Goal: Information Seeking & Learning: Learn about a topic

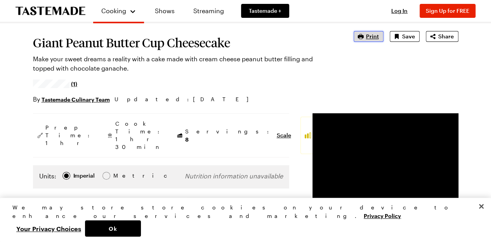
click at [374, 37] on span "Print" at bounding box center [372, 37] width 13 height 8
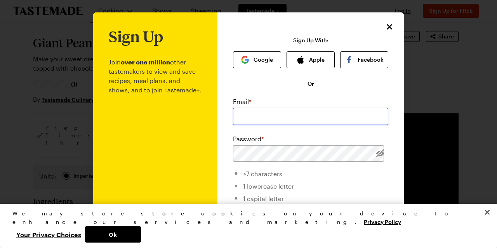
click at [267, 114] on input "email" at bounding box center [310, 116] width 155 height 17
type input "[PERSON_NAME][EMAIL_ADDRESS][PERSON_NAME][DOMAIN_NAME]"
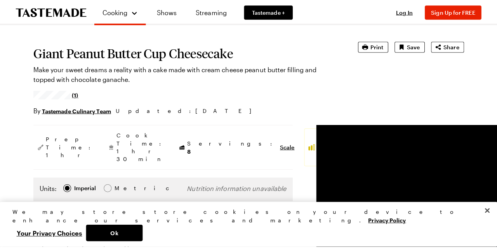
scroll to position [43, 0]
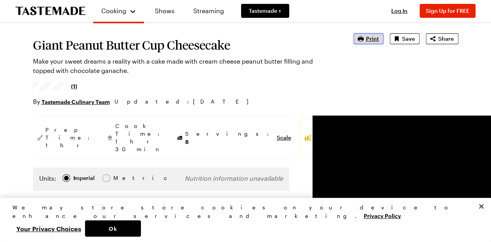
click at [367, 38] on span "Print" at bounding box center [372, 39] width 13 height 8
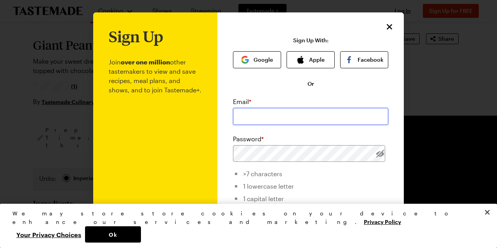
click at [271, 118] on input "email" at bounding box center [310, 116] width 155 height 17
type input "[PERSON_NAME][EMAIL_ADDRESS][PERSON_NAME][DOMAIN_NAME]"
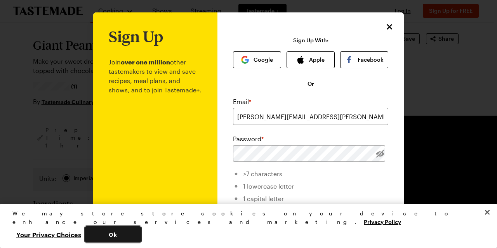
click at [141, 236] on button "Ok" at bounding box center [113, 234] width 56 height 16
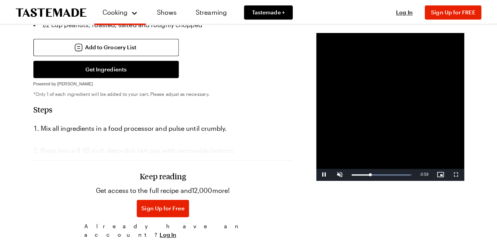
scroll to position [542, 0]
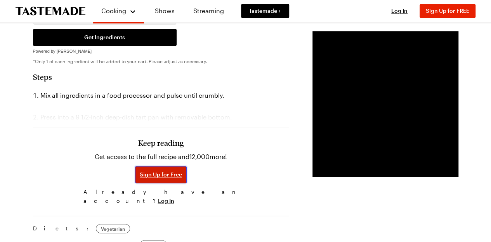
click at [140, 179] on span "Sign Up for Free" at bounding box center [161, 175] width 42 height 8
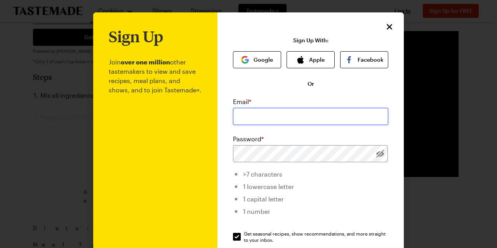
click at [258, 110] on input "email" at bounding box center [310, 116] width 155 height 17
type input "[PERSON_NAME][EMAIL_ADDRESS][PERSON_NAME][DOMAIN_NAME]"
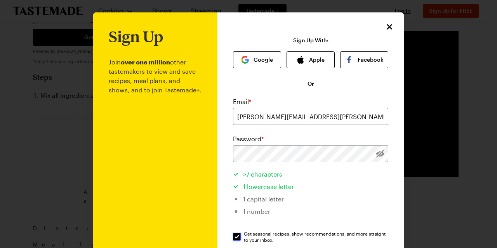
click at [236, 237] on input "Get seasonal recipes, show recommendations, and more straight to your inbox. Ge…" at bounding box center [237, 237] width 8 height 8
checkbox input "false"
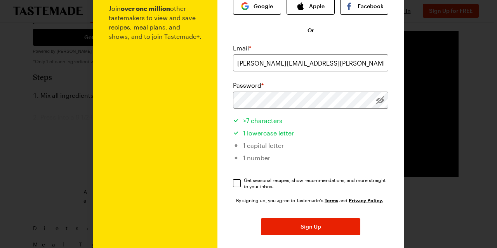
scroll to position [58, 0]
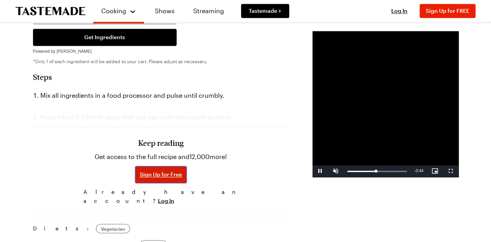
click at [140, 179] on span "Sign Up for Free" at bounding box center [161, 175] width 42 height 8
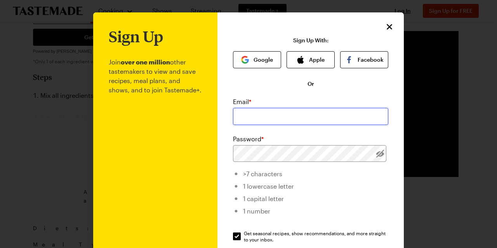
click at [252, 122] on input "email" at bounding box center [310, 116] width 155 height 17
type input "[PERSON_NAME][EMAIL_ADDRESS][PERSON_NAME][DOMAIN_NAME]"
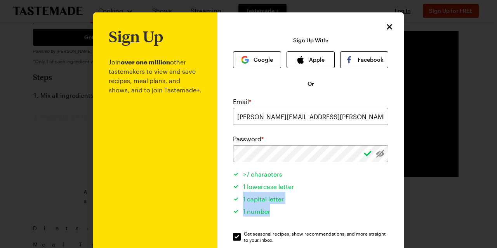
drag, startPoint x: 377, startPoint y: 207, endPoint x: 346, endPoint y: 185, distance: 37.8
click at [346, 185] on ul ">7 characters 1 lowercase letter 1 capital letter 1 number" at bounding box center [310, 191] width 155 height 59
click at [361, 190] on li "1 lowercase letter" at bounding box center [310, 185] width 155 height 12
click at [342, 196] on li "1 capital letter" at bounding box center [310, 198] width 155 height 12
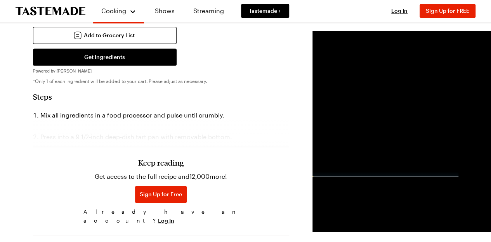
scroll to position [533, 0]
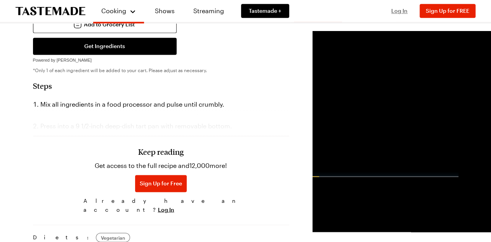
click at [399, 13] on span "Log In" at bounding box center [399, 10] width 16 height 7
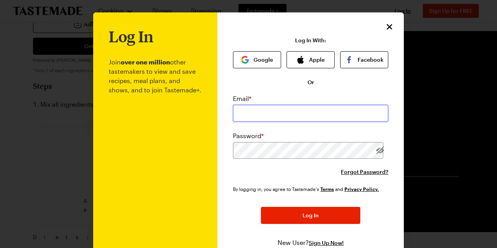
click at [267, 114] on input "email" at bounding box center [310, 113] width 155 height 17
type input "[PERSON_NAME][EMAIL_ADDRESS][PERSON_NAME][DOMAIN_NAME]"
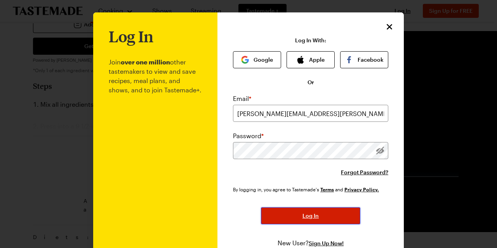
click at [305, 217] on span "Log In" at bounding box center [310, 216] width 16 height 8
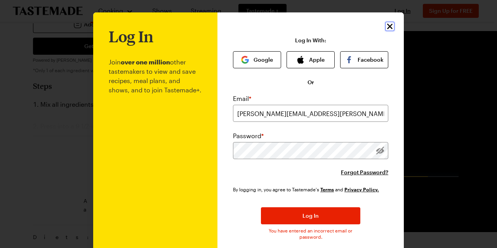
click at [386, 25] on icon "Close" at bounding box center [389, 26] width 9 height 9
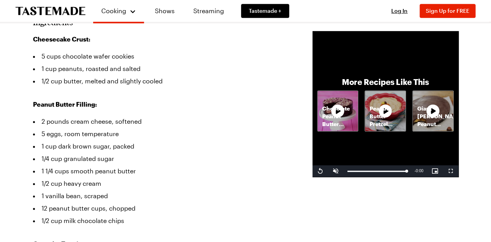
scroll to position [213, 0]
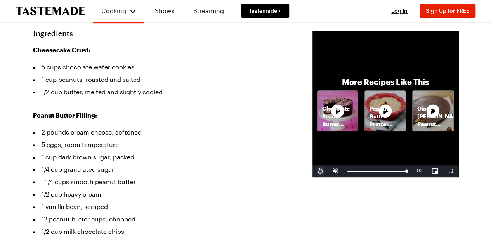
click at [312, 171] on span "Video Player" at bounding box center [320, 171] width 16 height 0
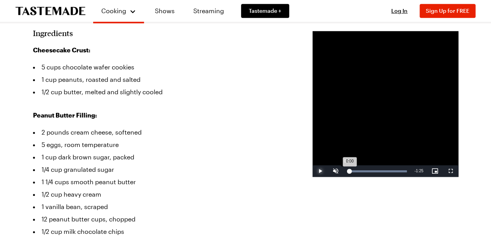
drag, startPoint x: 312, startPoint y: 225, endPoint x: 291, endPoint y: 224, distance: 21.0
click at [343, 177] on div "Loaded : 100.00% 0:00 0:00" at bounding box center [376, 171] width 67 height 12
drag, startPoint x: 313, startPoint y: 226, endPoint x: 305, endPoint y: 226, distance: 8.2
click at [347, 172] on div "Loaded : 100.00% 0:09 0:09" at bounding box center [376, 171] width 59 height 2
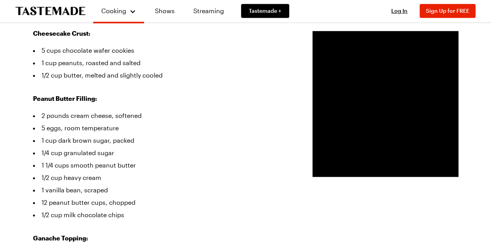
scroll to position [233, 0]
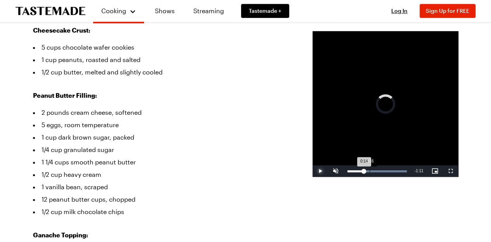
drag, startPoint x: 328, startPoint y: 225, endPoint x: 314, endPoint y: 225, distance: 13.2
click at [343, 177] on div "Loaded : 100.00% 0:16 0:14" at bounding box center [376, 171] width 67 height 12
drag, startPoint x: 335, startPoint y: 225, endPoint x: 323, endPoint y: 224, distance: 12.9
click at [343, 177] on div "Loaded : 100.00% 0:22 0:22" at bounding box center [376, 171] width 67 height 12
drag, startPoint x: 344, startPoint y: 226, endPoint x: 335, endPoint y: 227, distance: 9.3
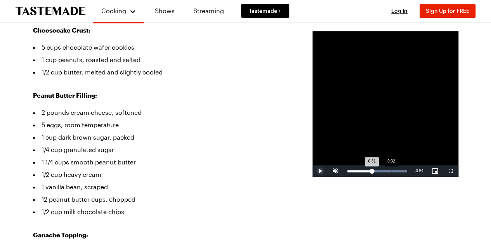
click at [347, 172] on div "0:31" at bounding box center [359, 171] width 24 height 2
drag, startPoint x: 353, startPoint y: 226, endPoint x: 340, endPoint y: 226, distance: 12.4
click at [347, 172] on div "0:36" at bounding box center [359, 171] width 25 height 2
drag, startPoint x: 340, startPoint y: 226, endPoint x: 335, endPoint y: 226, distance: 5.9
click at [347, 172] on div "0:32" at bounding box center [359, 171] width 25 height 2
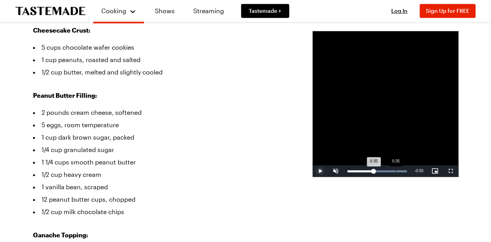
drag, startPoint x: 348, startPoint y: 226, endPoint x: 340, endPoint y: 226, distance: 8.2
click at [347, 172] on div "0:35" at bounding box center [360, 171] width 26 height 2
drag, startPoint x: 354, startPoint y: 224, endPoint x: 345, endPoint y: 223, distance: 9.0
click at [347, 172] on div "0:42" at bounding box center [363, 171] width 33 height 2
drag, startPoint x: 364, startPoint y: 225, endPoint x: 353, endPoint y: 224, distance: 10.9
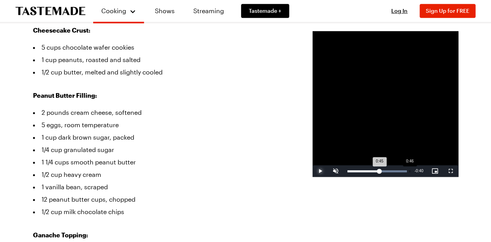
click at [353, 172] on div "0:45" at bounding box center [363, 171] width 32 height 2
drag, startPoint x: 365, startPoint y: 224, endPoint x: 350, endPoint y: 224, distance: 15.1
click at [350, 177] on div "Loaded : 100.00% 0:43 0:43" at bounding box center [376, 171] width 67 height 12
drag, startPoint x: 379, startPoint y: 225, endPoint x: 366, endPoint y: 224, distance: 12.8
click at [366, 177] on div "Loaded : 100.00% 0:55 0:55" at bounding box center [376, 171] width 67 height 12
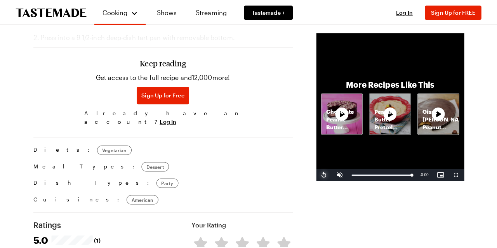
scroll to position [0, 0]
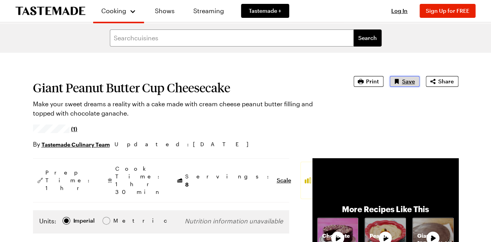
click at [408, 79] on span "Save" at bounding box center [408, 82] width 13 height 8
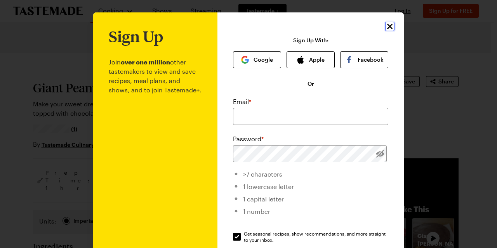
click at [388, 26] on icon "Close" at bounding box center [389, 26] width 9 height 9
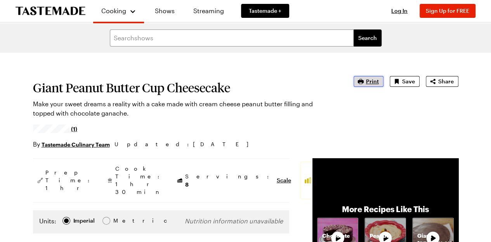
click at [372, 83] on span "Print" at bounding box center [372, 82] width 13 height 8
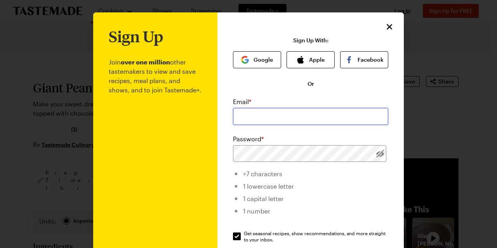
click at [252, 120] on input "email" at bounding box center [310, 116] width 155 height 17
type input "[PERSON_NAME][EMAIL_ADDRESS][PERSON_NAME][DOMAIN_NAME]"
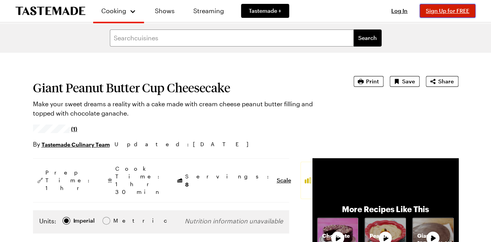
click at [443, 12] on span "Sign Up for FREE" at bounding box center [447, 10] width 43 height 7
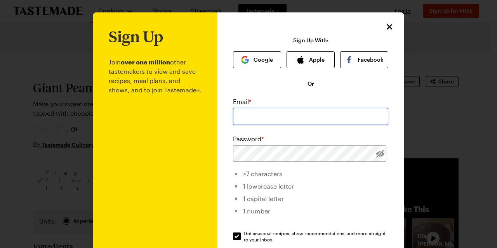
click at [271, 118] on input "email" at bounding box center [310, 116] width 155 height 17
type input "[PERSON_NAME][EMAIL_ADDRESS][PERSON_NAME][DOMAIN_NAME]"
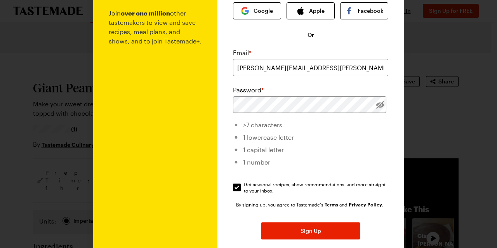
scroll to position [49, 0]
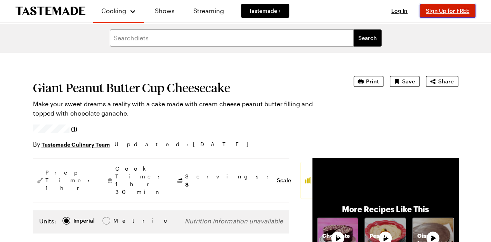
click at [454, 12] on span "Sign Up for FREE" at bounding box center [447, 10] width 43 height 7
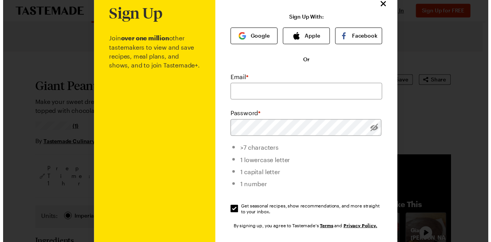
scroll to position [38, 0]
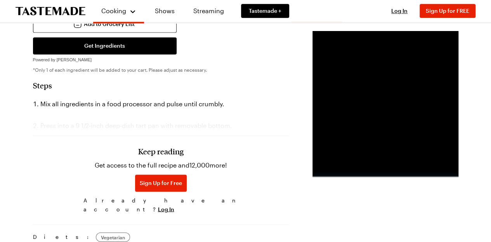
scroll to position [550, 0]
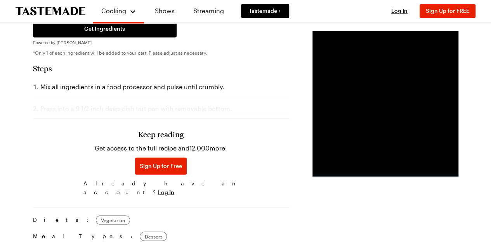
drag, startPoint x: 493, startPoint y: 31, endPoint x: 493, endPoint y: 123, distance: 92.0
click at [491, 123] on html "Cooking Shows Streaming Tastemade + Log In Sign Up Log In Sign Up for FREE Sear…" at bounding box center [245, 144] width 491 height 1389
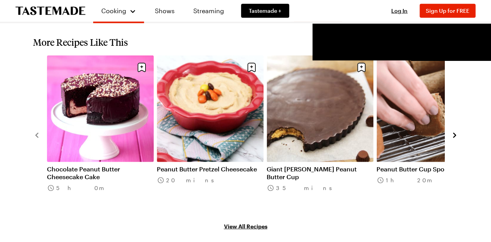
scroll to position [1053, 0]
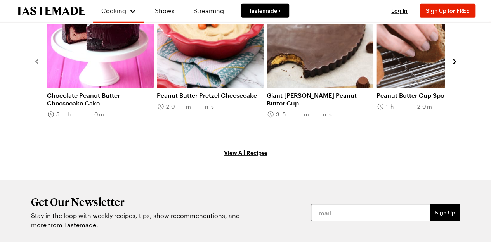
click at [246, 148] on link "View All Recipes" at bounding box center [245, 152] width 425 height 9
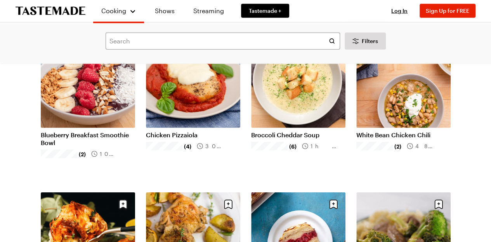
scroll to position [1157, 0]
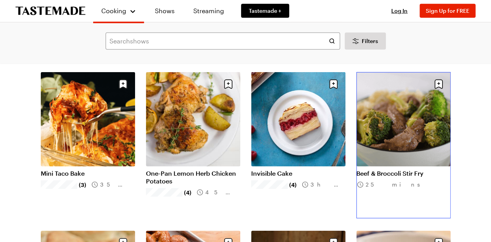
click at [406, 170] on link "Beef & Broccoli Stir Fry" at bounding box center [403, 174] width 94 height 8
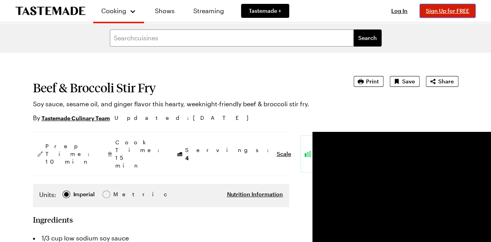
click at [441, 11] on span "Sign Up for FREE" at bounding box center [447, 10] width 43 height 7
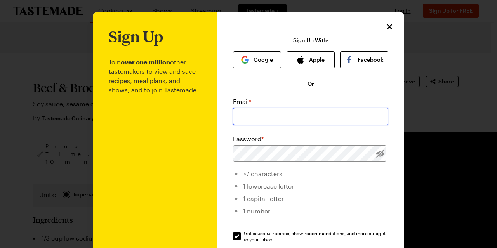
click at [266, 112] on input "email" at bounding box center [310, 116] width 155 height 17
type input "[PERSON_NAME][EMAIL_ADDRESS][PERSON_NAME][DOMAIN_NAME]"
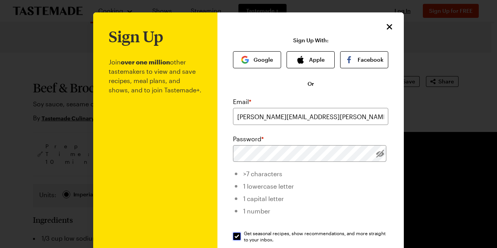
click at [234, 235] on input "Get seasonal recipes, show recommendations, and more straight to your inbox. Ge…" at bounding box center [237, 236] width 8 height 8
checkbox input "false"
drag, startPoint x: 284, startPoint y: 17, endPoint x: 223, endPoint y: 15, distance: 61.4
click at [223, 15] on div "Sign Up Join over one million other tastemakers to view and save recipes, meal …" at bounding box center [310, 184] width 186 height 344
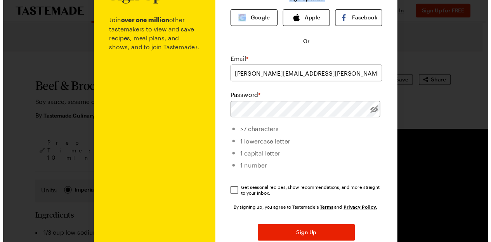
scroll to position [57, 0]
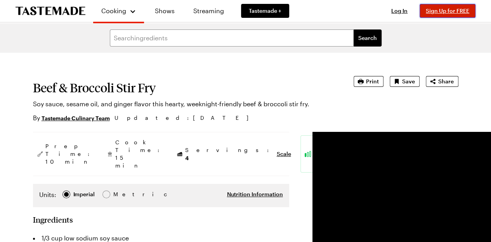
click at [446, 11] on span "Sign Up for FREE" at bounding box center [447, 10] width 43 height 7
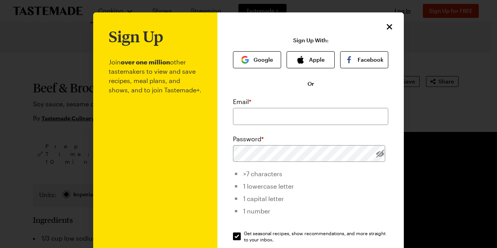
drag, startPoint x: 380, startPoint y: 186, endPoint x: 318, endPoint y: 182, distance: 62.2
click at [318, 182] on li "1 lowercase letter" at bounding box center [310, 185] width 155 height 12
click at [272, 109] on input "email" at bounding box center [310, 116] width 155 height 17
type input "[PERSON_NAME][EMAIL_ADDRESS][PERSON_NAME][DOMAIN_NAME]"
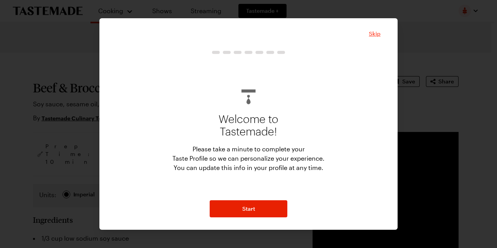
click at [376, 33] on span "Skip" at bounding box center [375, 34] width 12 height 8
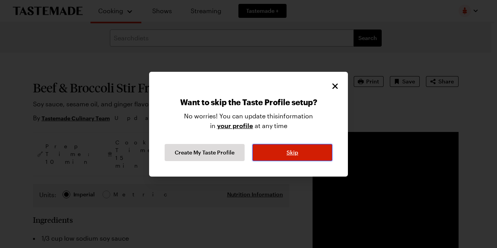
click at [290, 155] on span "Skip" at bounding box center [292, 153] width 12 height 8
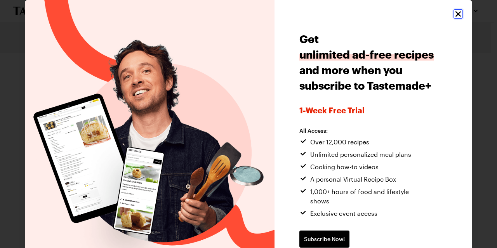
click at [453, 16] on icon "Close" at bounding box center [457, 13] width 9 height 9
type textarea "x"
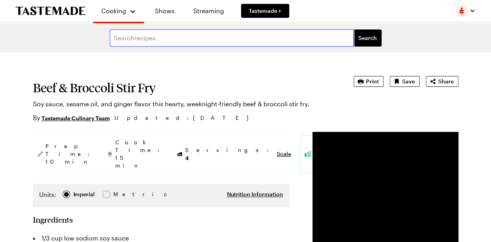
click at [172, 38] on input "text" at bounding box center [232, 37] width 244 height 17
type input "giant peanut butter"
click at [354, 29] on button "Search" at bounding box center [368, 37] width 28 height 17
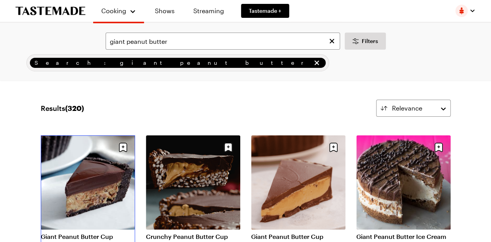
click at [94, 233] on link "Giant Peanut Butter Cup Cheesecake" at bounding box center [88, 241] width 94 height 16
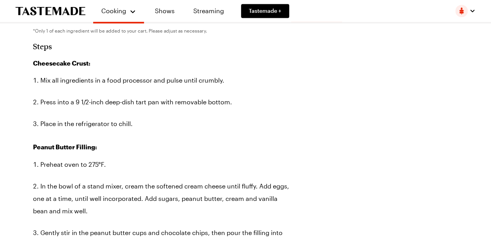
scroll to position [536, 0]
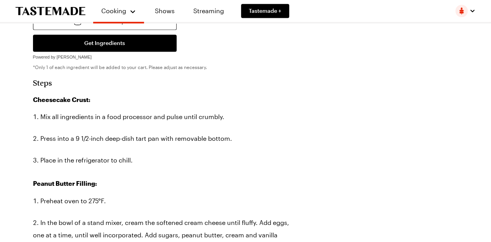
click at [33, 80] on h2 "Steps" at bounding box center [161, 82] width 256 height 9
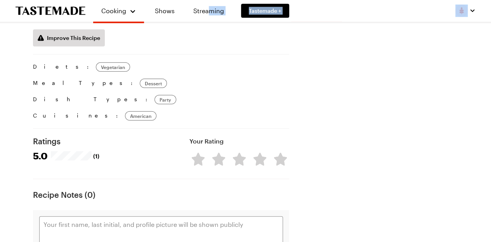
scroll to position [1013, 0]
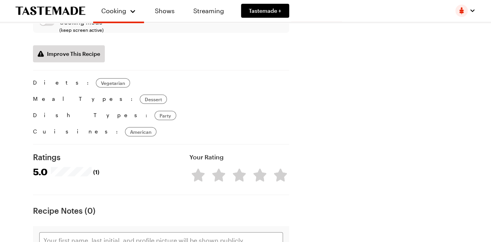
drag, startPoint x: 34, startPoint y: 82, endPoint x: 149, endPoint y: 32, distance: 125.4
copy section "Steps Cheesecake Crust: Mix all ingredients in a food processor and pulse until…"
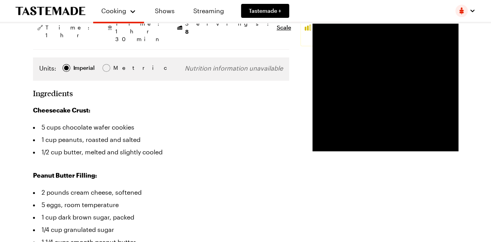
type textarea "x"
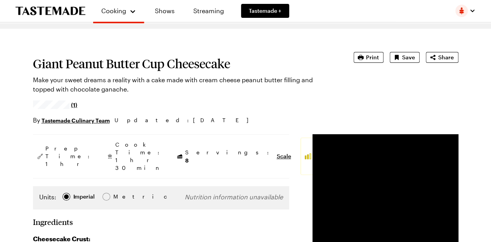
scroll to position [22, 0]
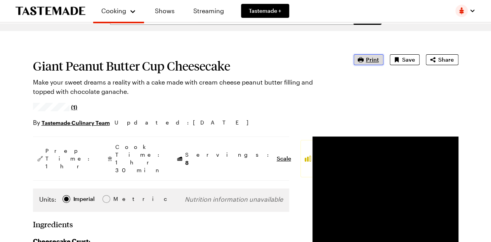
click at [364, 57] on icon "button" at bounding box center [361, 60] width 8 height 8
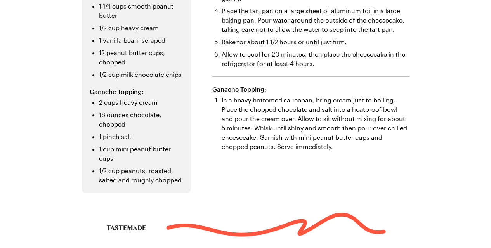
scroll to position [359, 0]
